Goal: Transaction & Acquisition: Purchase product/service

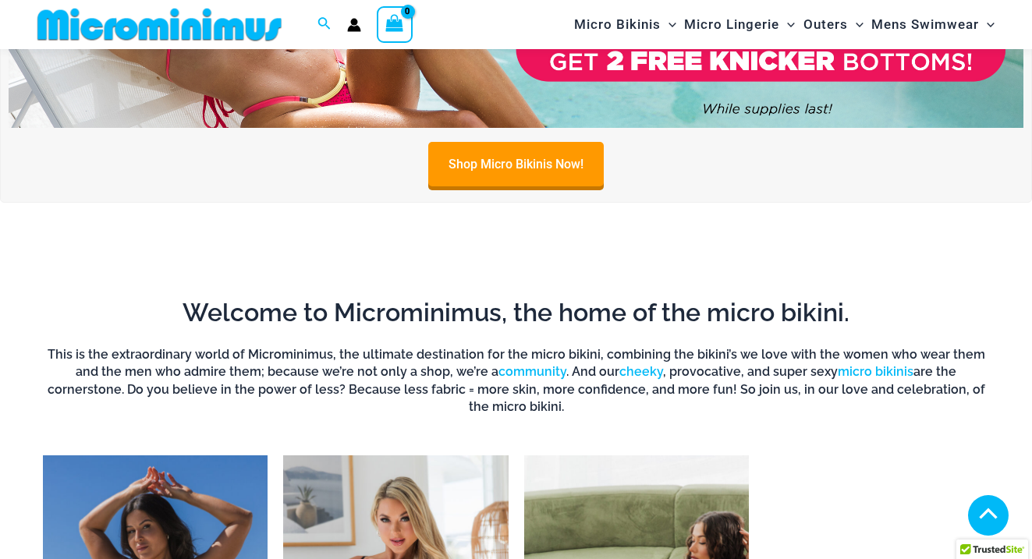
scroll to position [1046, 0]
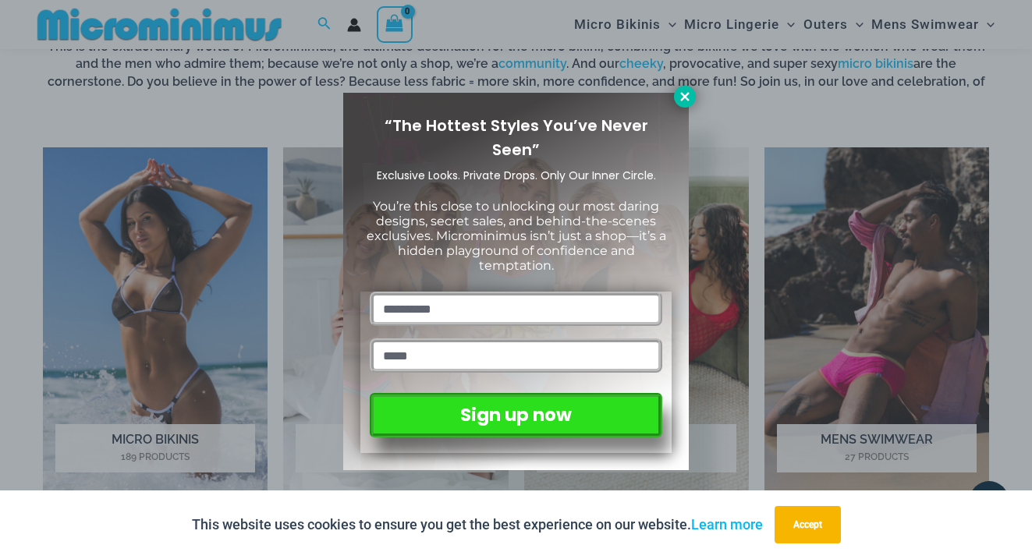
click at [681, 102] on icon at bounding box center [685, 97] width 14 height 14
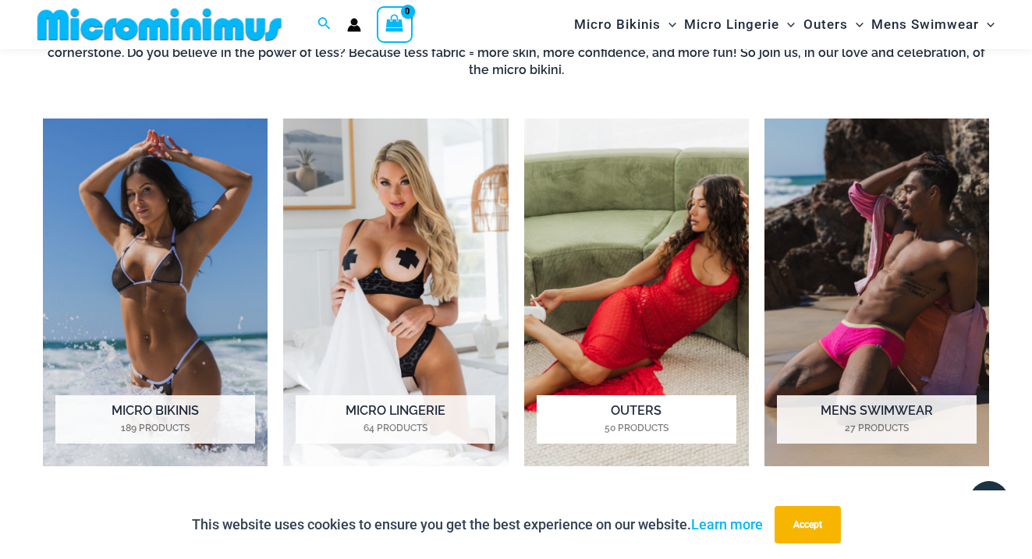
scroll to position [1076, 0]
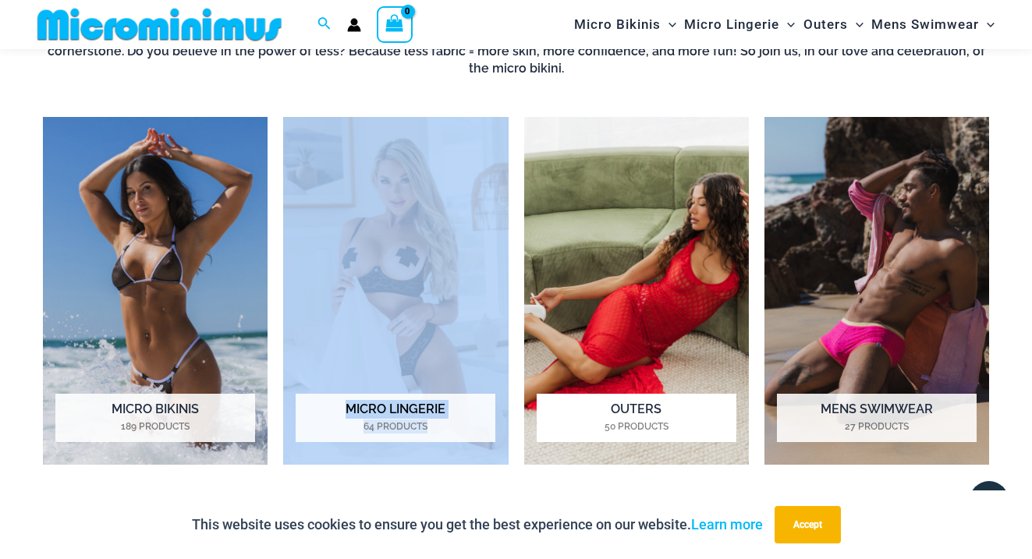
click at [621, 397] on h2 "Outers 50 Products" at bounding box center [636, 418] width 200 height 48
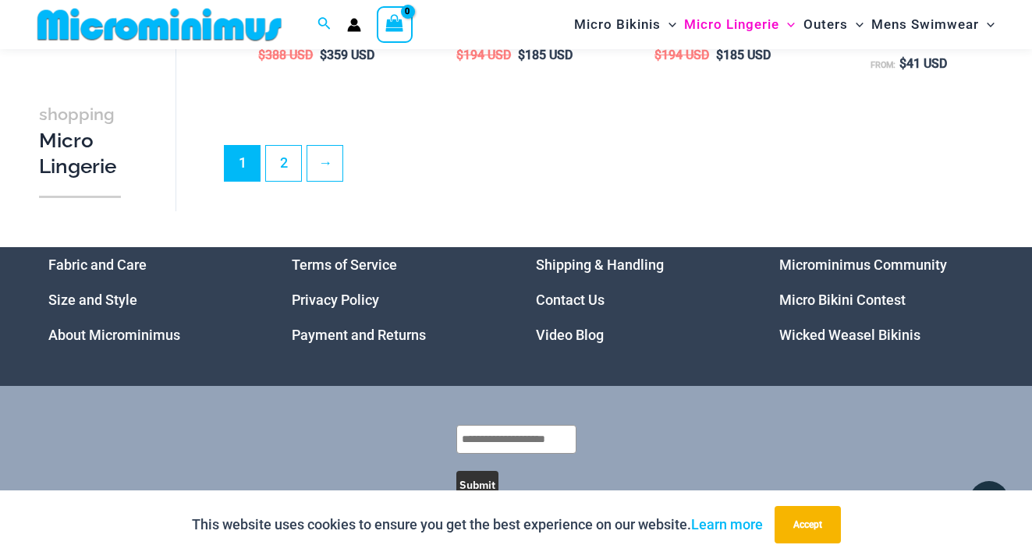
scroll to position [3563, 0]
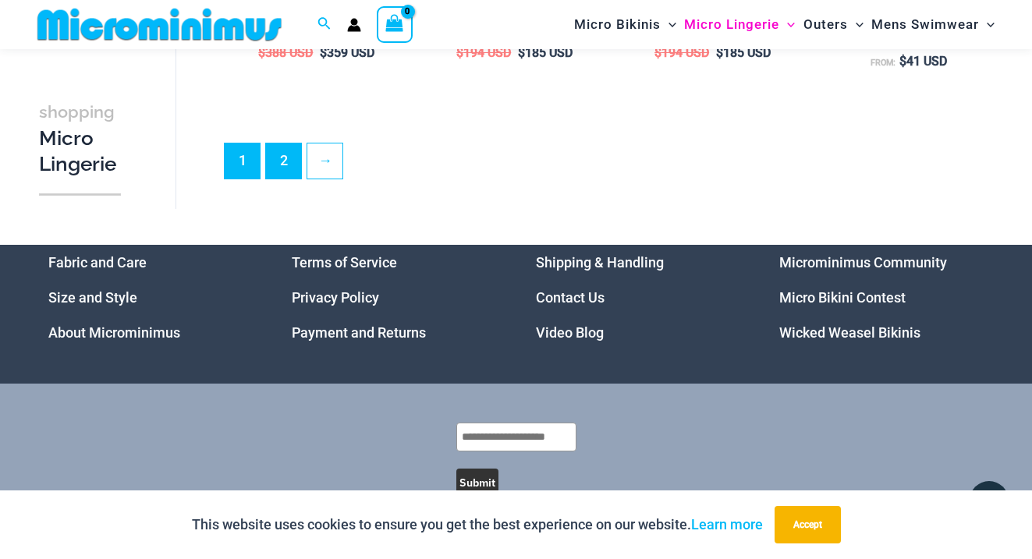
click at [293, 157] on link "2" at bounding box center [283, 160] width 35 height 35
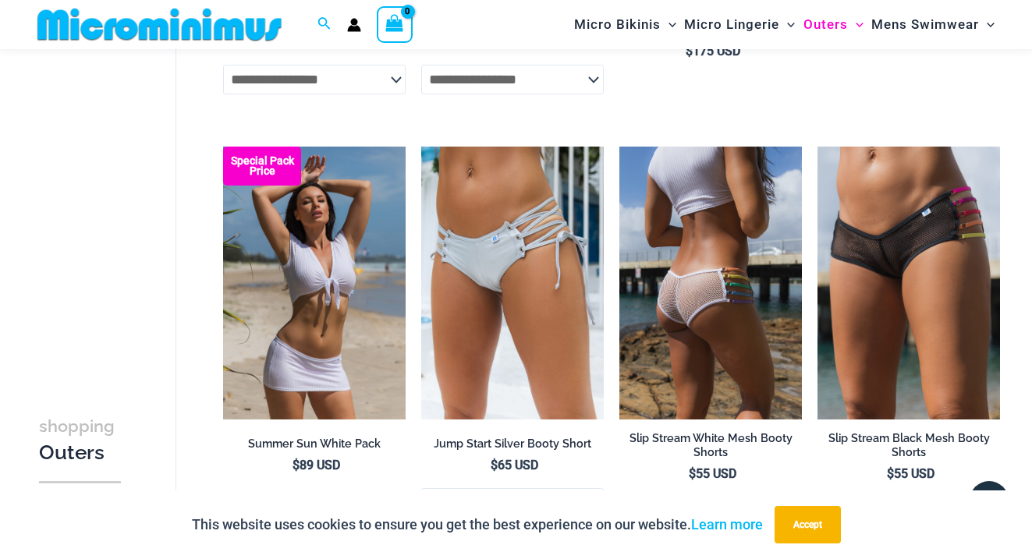
scroll to position [3503, 0]
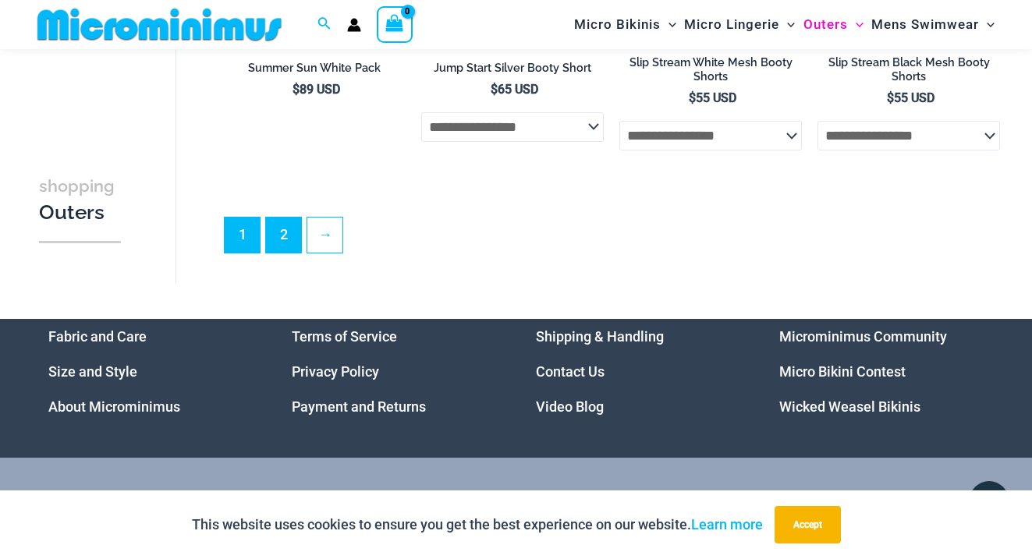
click at [278, 218] on link "2" at bounding box center [283, 235] width 35 height 35
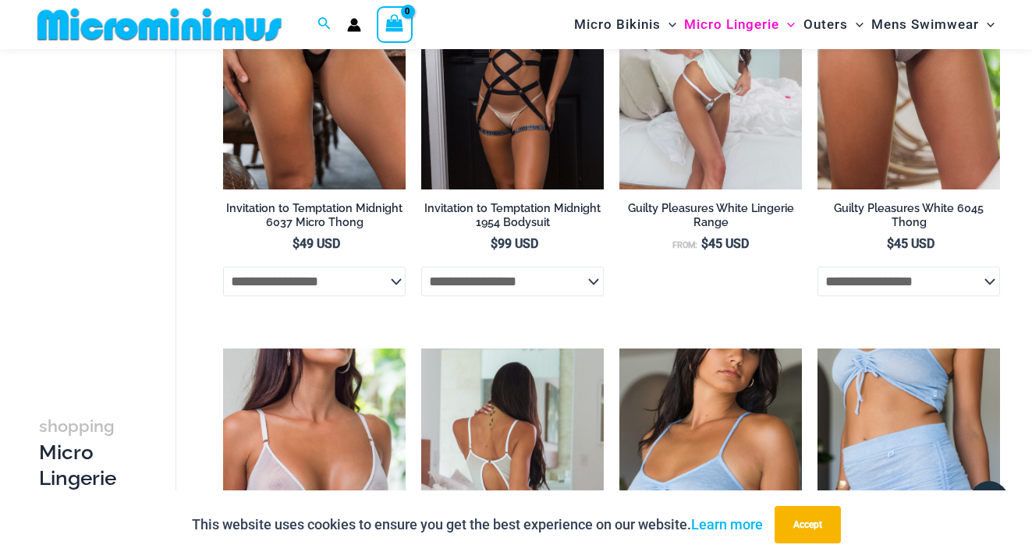
scroll to position [1537, 0]
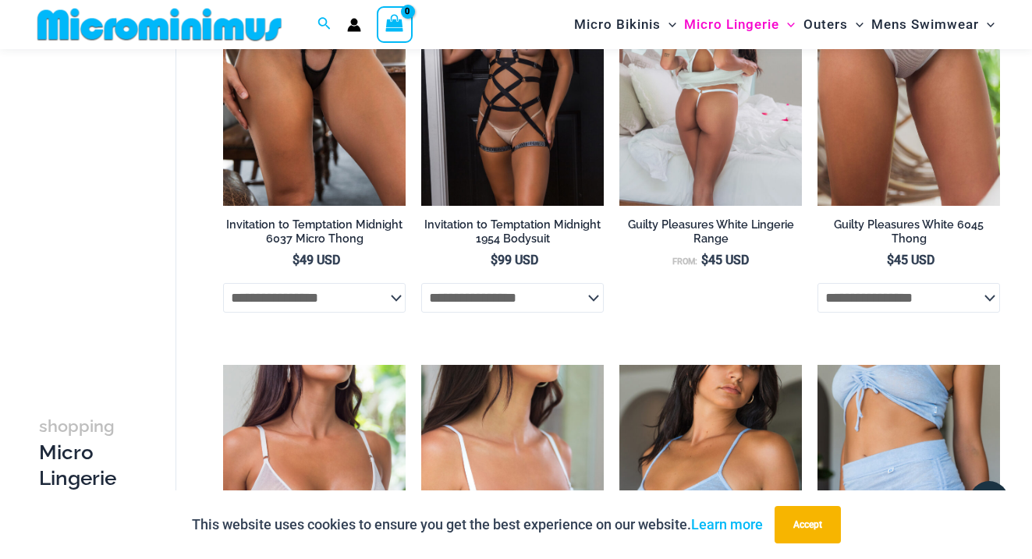
click at [731, 218] on h2 "Guilty Pleasures White Lingerie Range" at bounding box center [710, 232] width 182 height 29
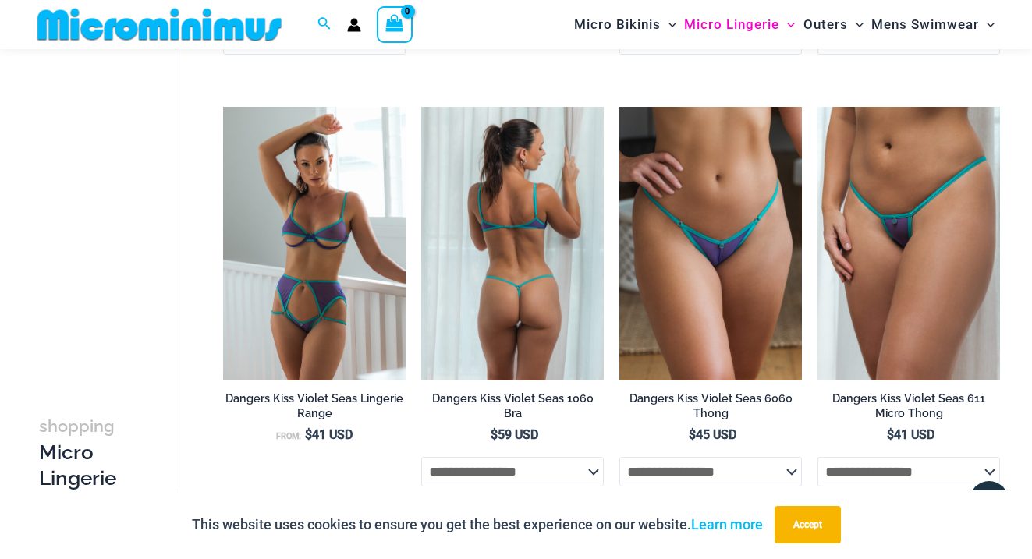
scroll to position [492, 0]
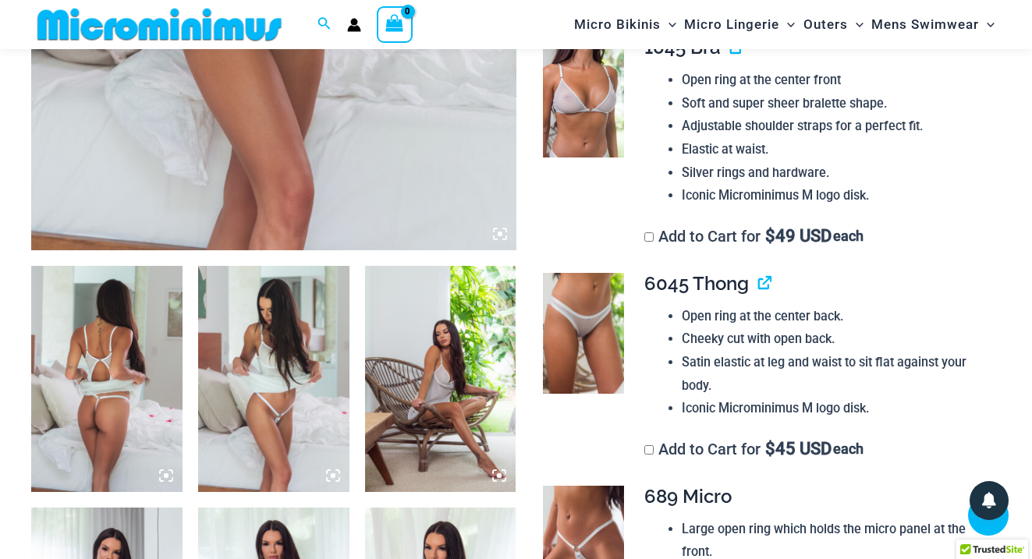
scroll to position [619, 0]
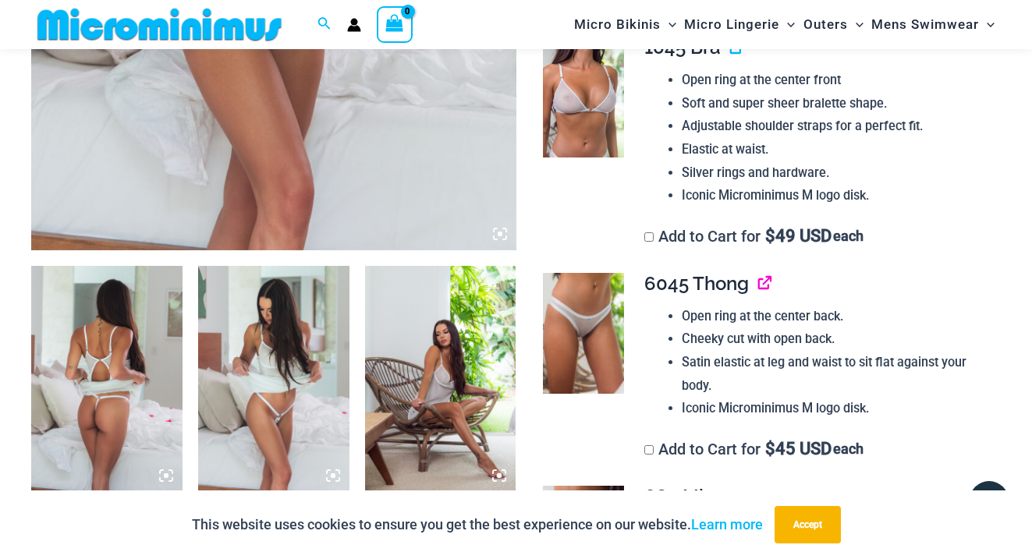
click at [758, 272] on link "View product" at bounding box center [758, 283] width 0 height 23
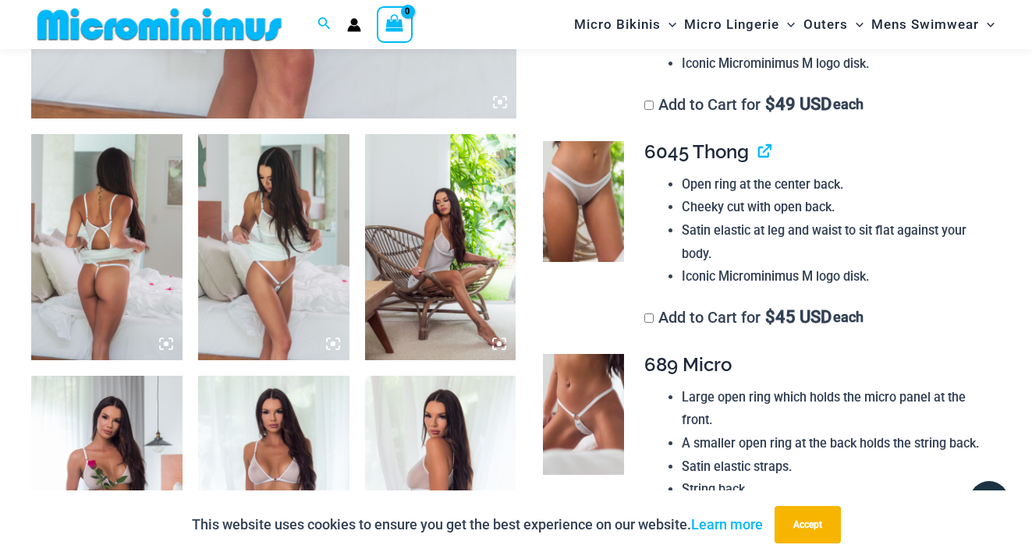
scroll to position [1036, 0]
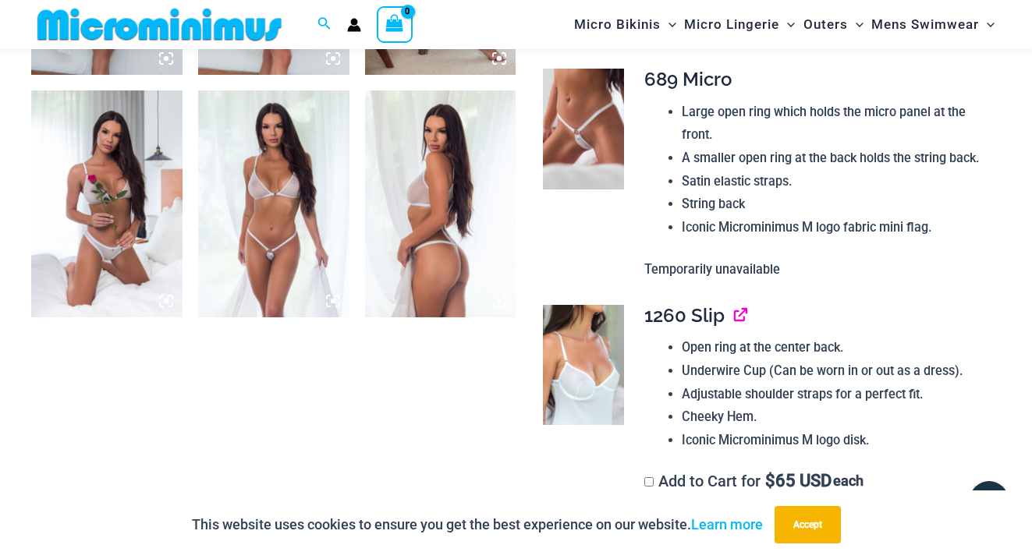
click at [734, 304] on link "View product" at bounding box center [734, 315] width 0 height 23
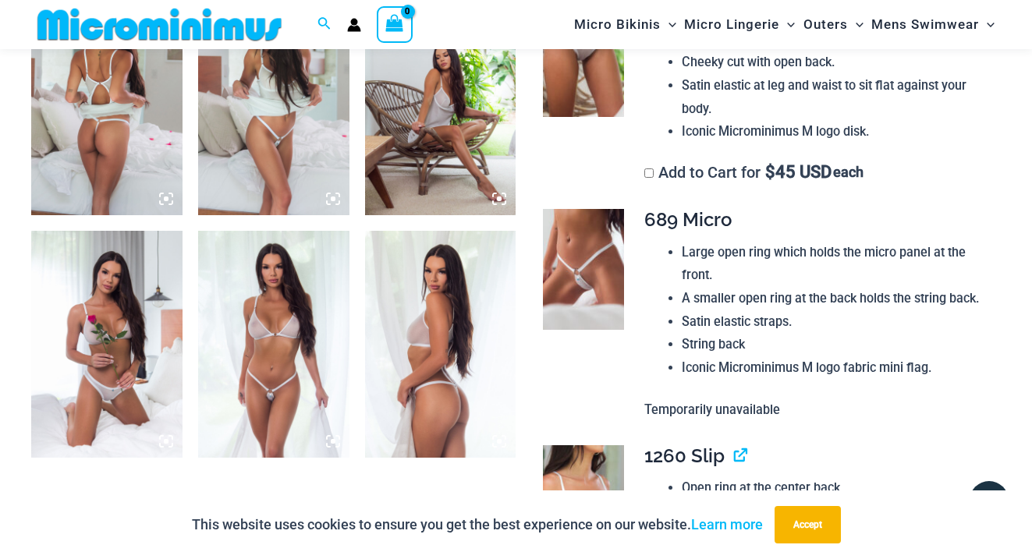
scroll to position [897, 0]
click at [581, 208] on img at bounding box center [583, 268] width 80 height 121
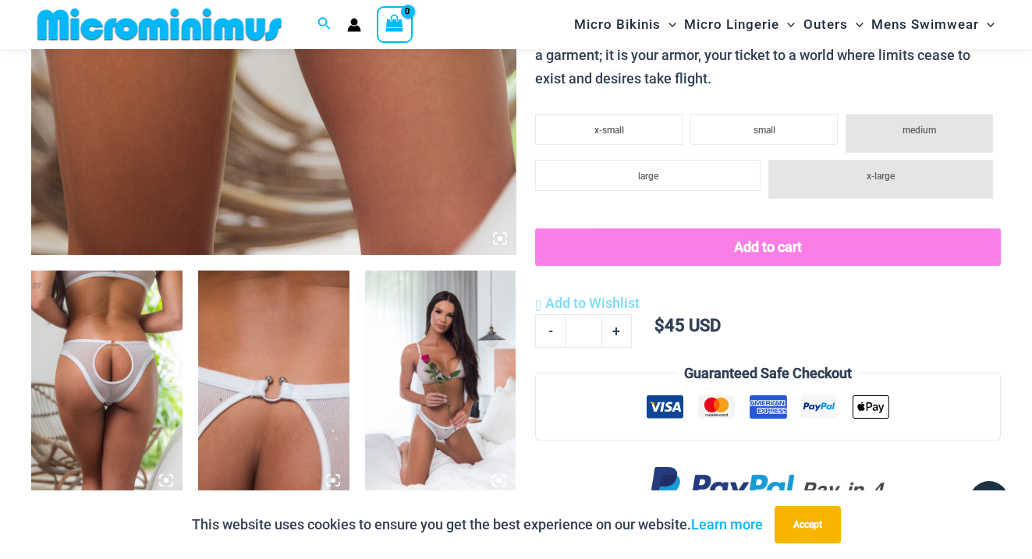
scroll to position [658, 0]
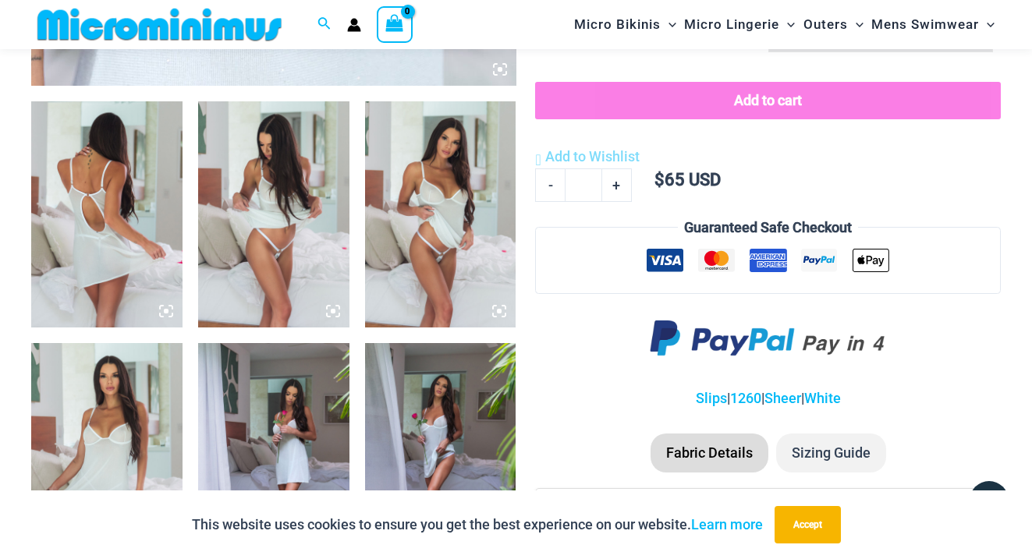
scroll to position [710, 0]
